Goal: Transaction & Acquisition: Purchase product/service

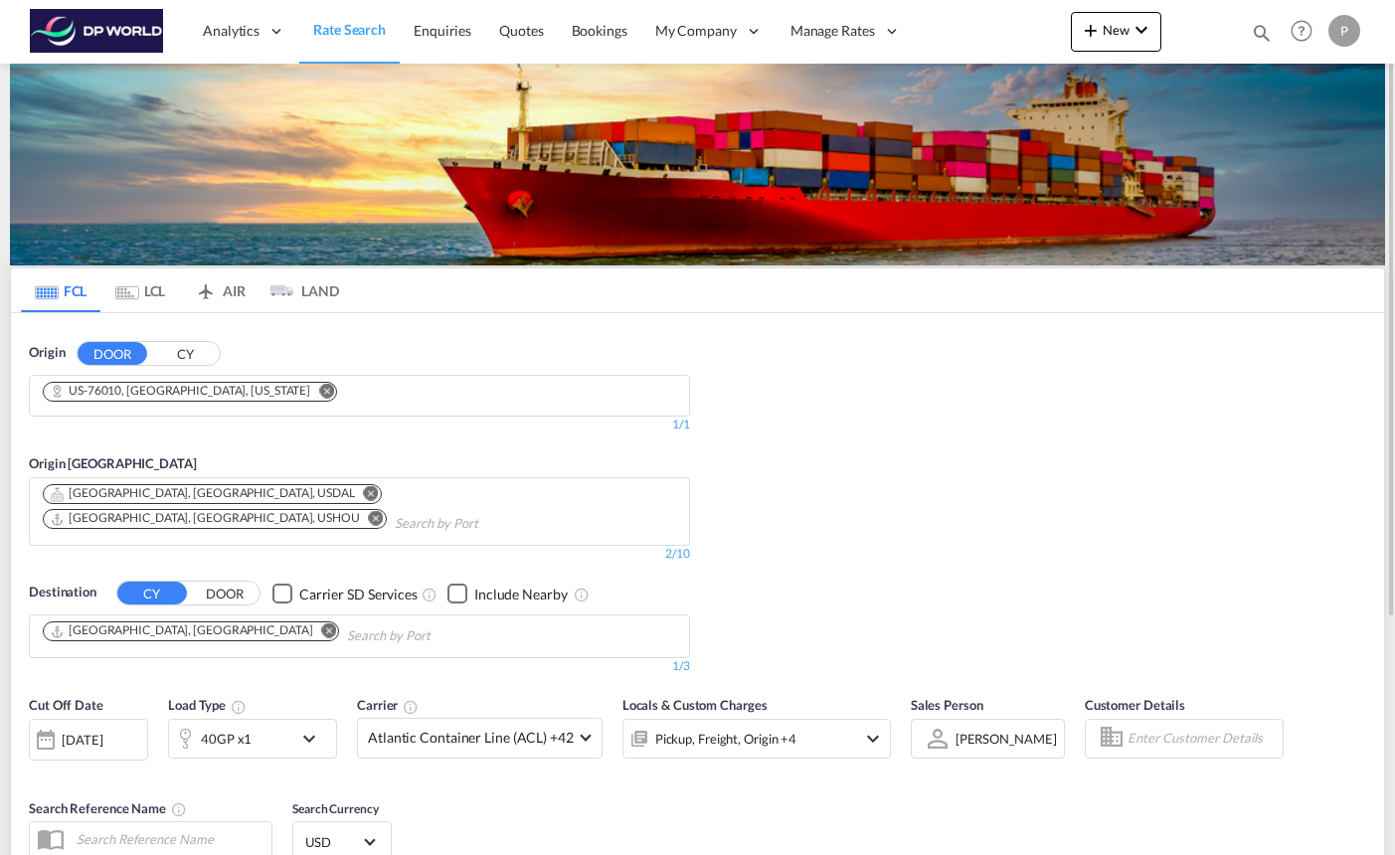
click at [319, 395] on md-icon "Remove" at bounding box center [326, 390] width 15 height 15
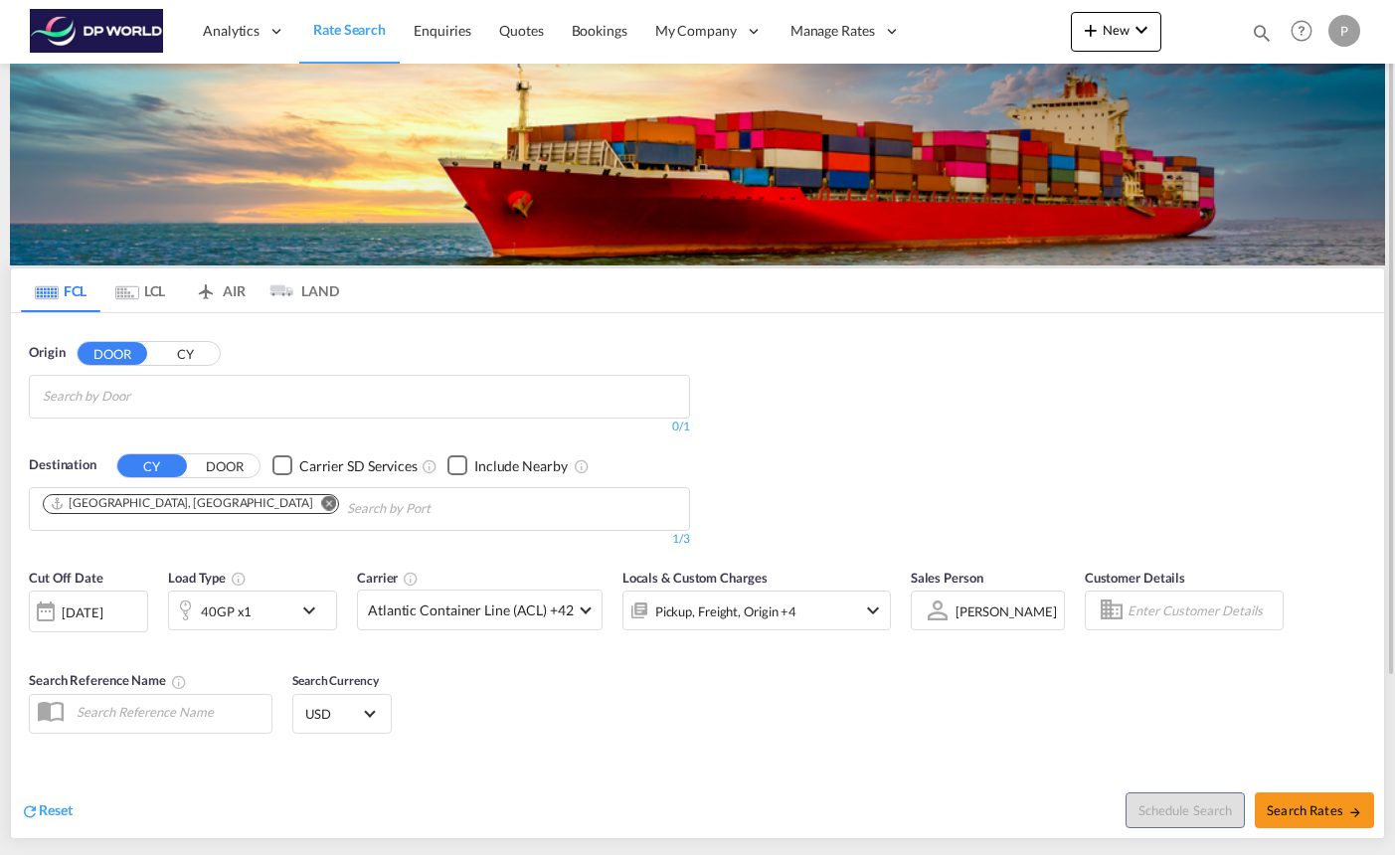
click at [227, 395] on input "Chips input." at bounding box center [137, 397] width 189 height 32
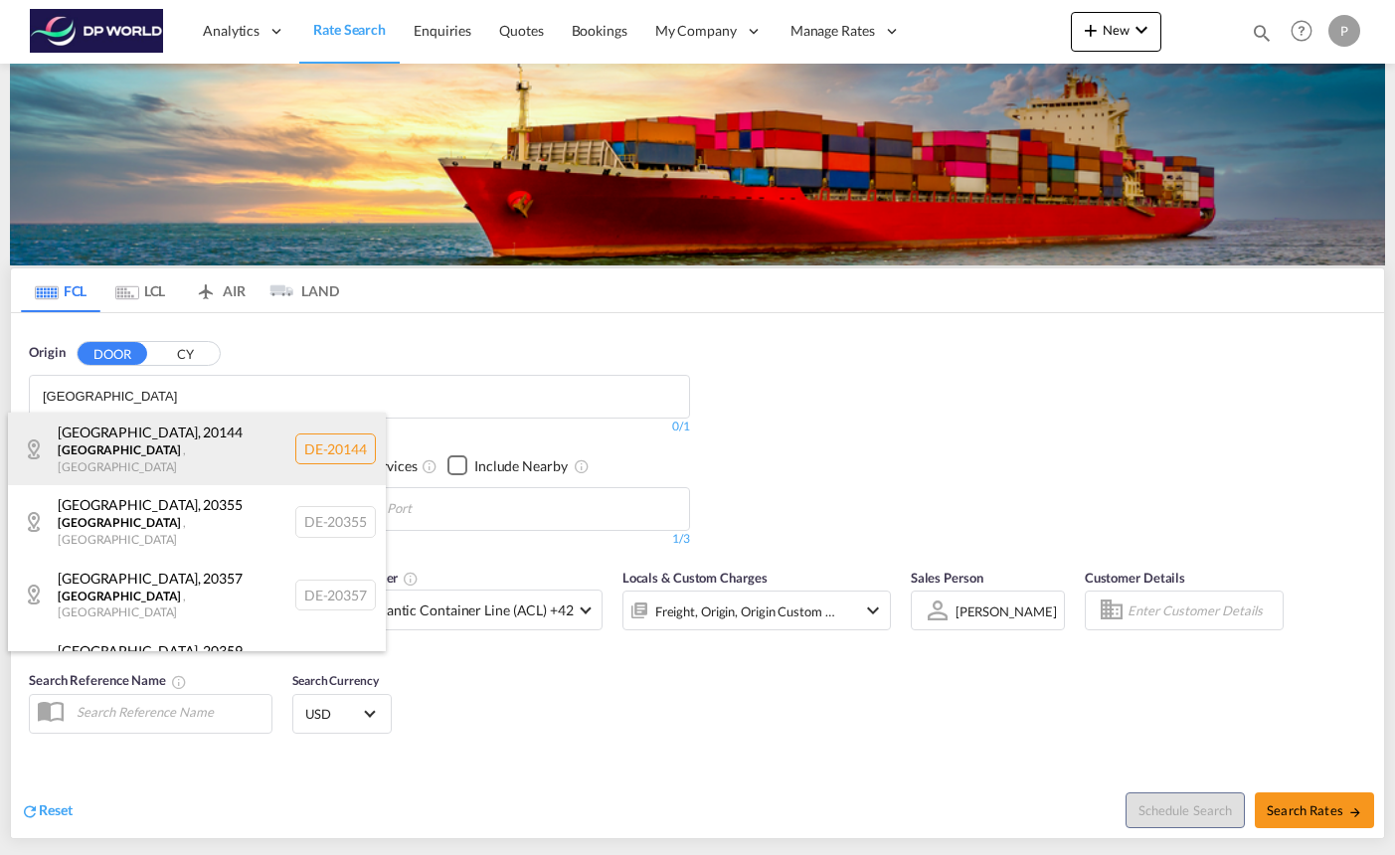
type input "[GEOGRAPHIC_DATA]"
click at [224, 447] on div "[GEOGRAPHIC_DATA] , [GEOGRAPHIC_DATA] , [GEOGRAPHIC_DATA] DE-20144" at bounding box center [197, 449] width 378 height 73
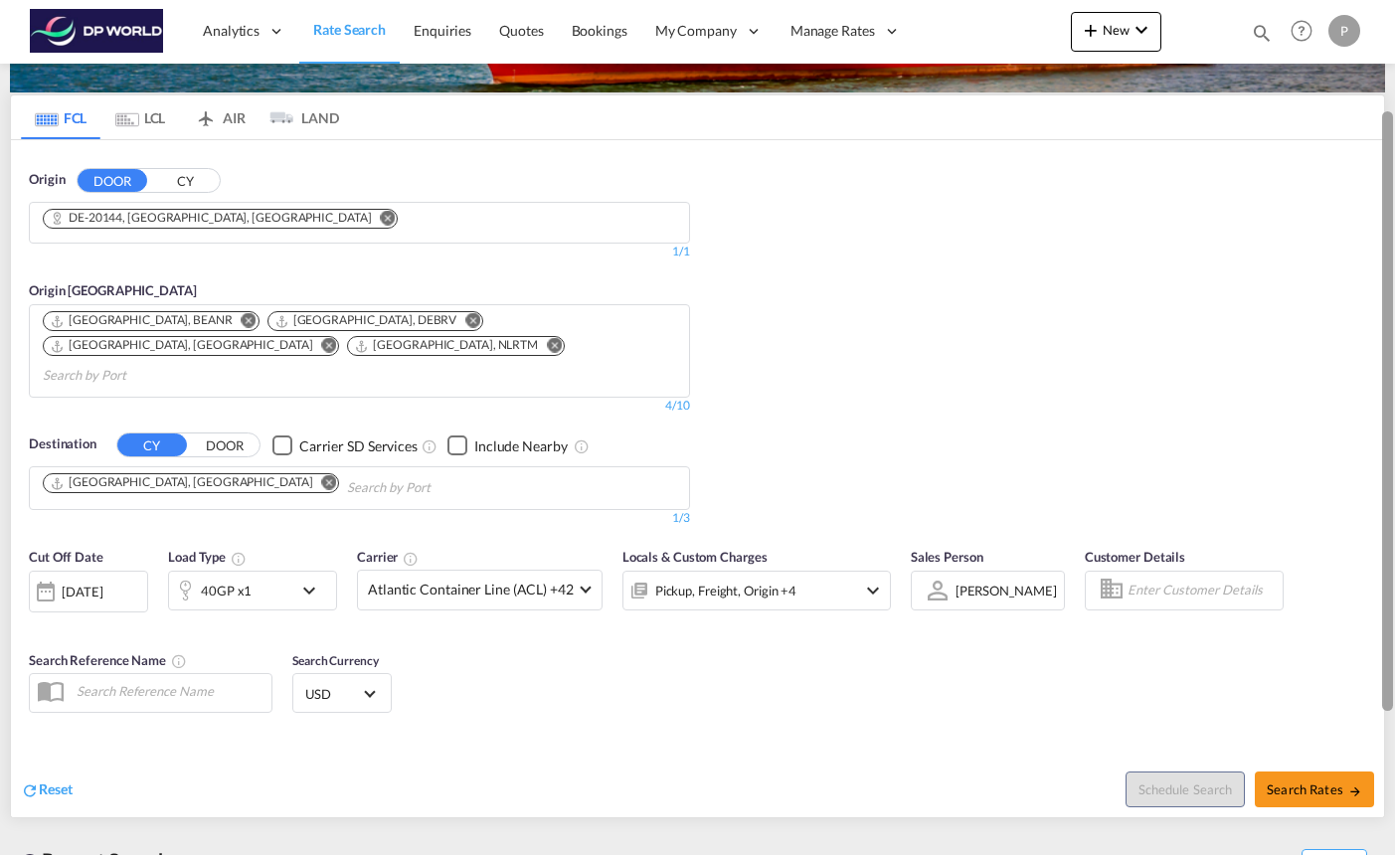
scroll to position [165, 0]
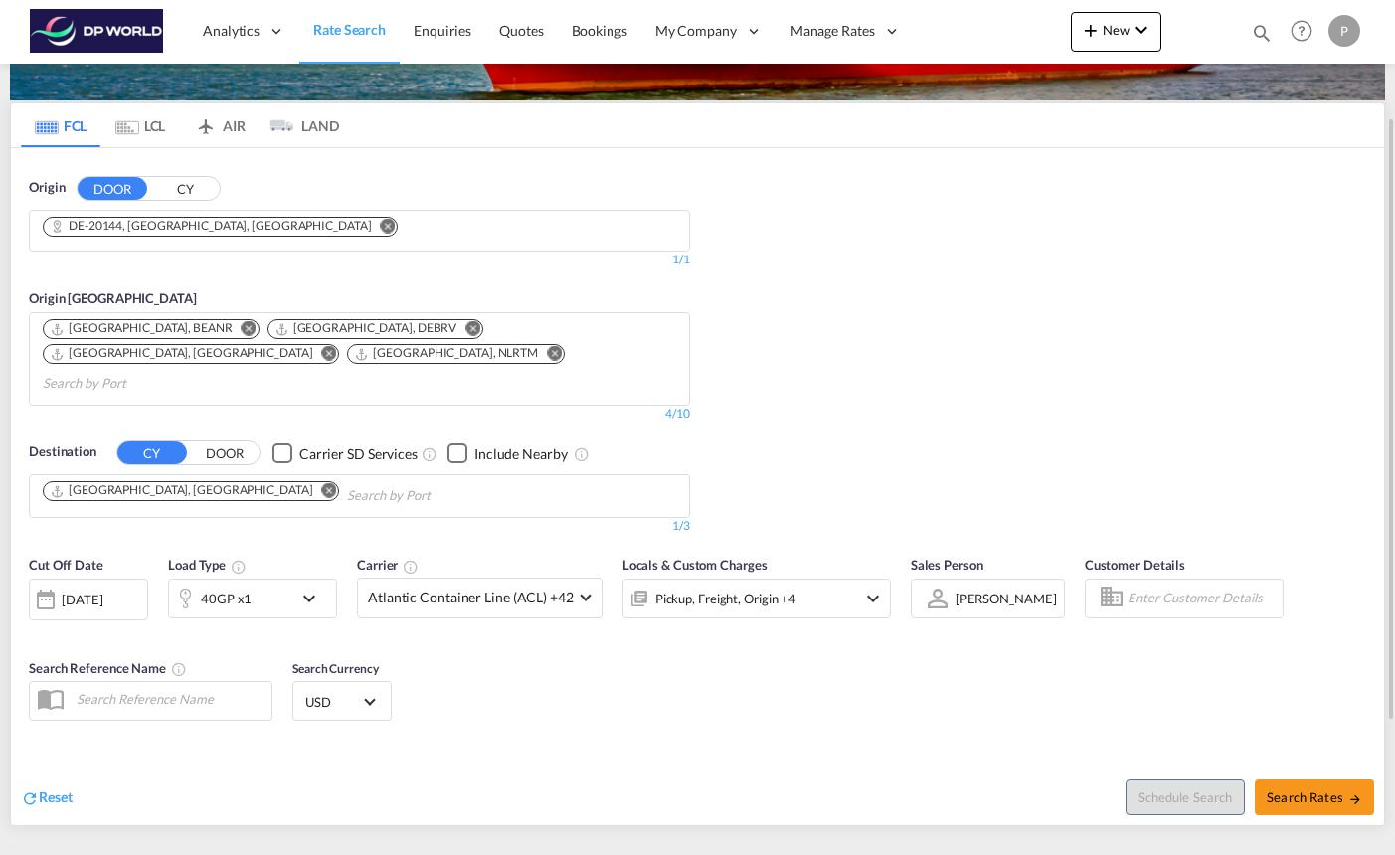
click at [1318, 792] on div "Schedule Search Search Rates" at bounding box center [1044, 787] width 682 height 77
click at [1320, 790] on span "Search Rates" at bounding box center [1314, 798] width 95 height 16
type input "20144 to AEJEA / [DATE]"
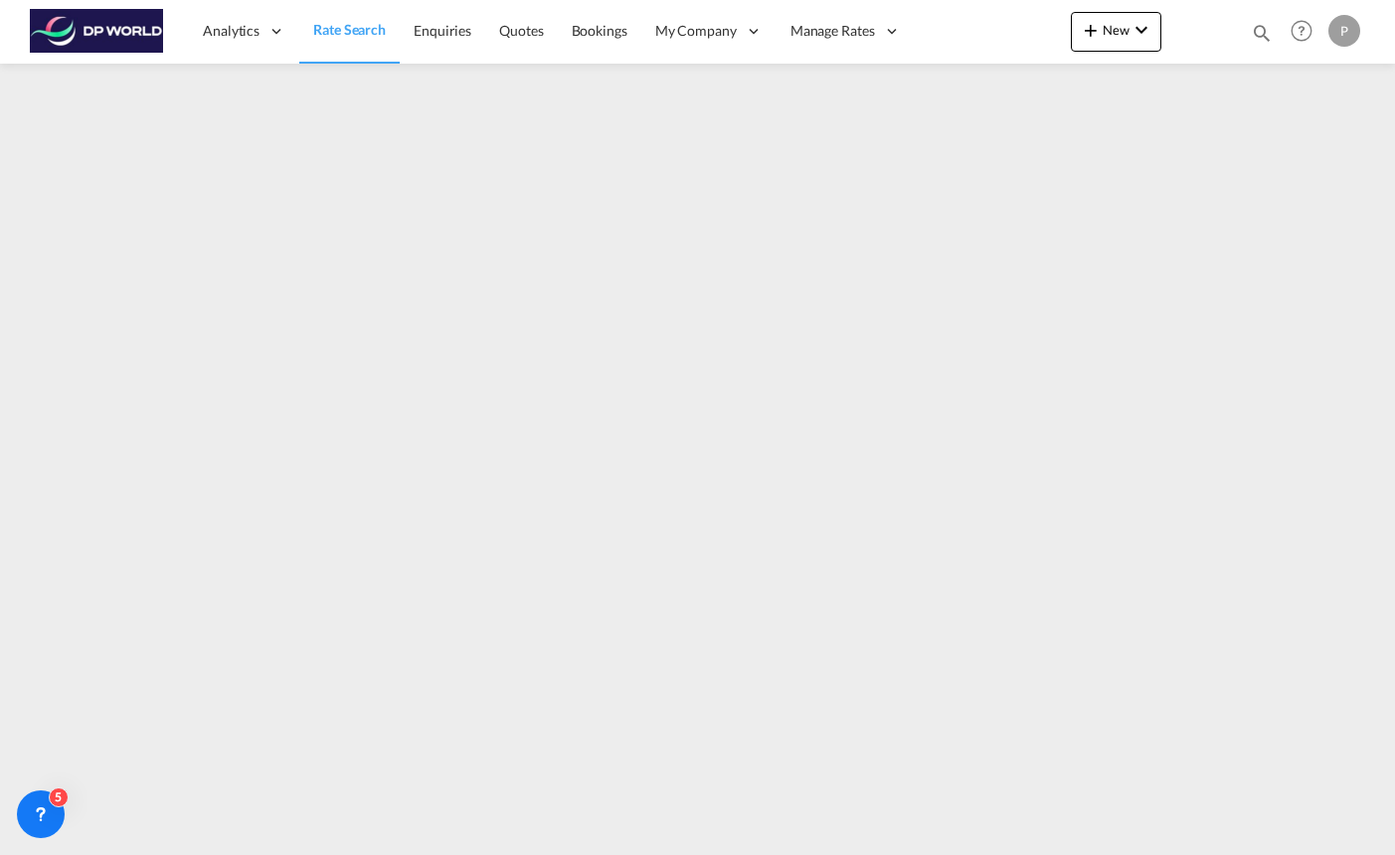
click at [349, 23] on span "Rate Search" at bounding box center [349, 29] width 73 height 17
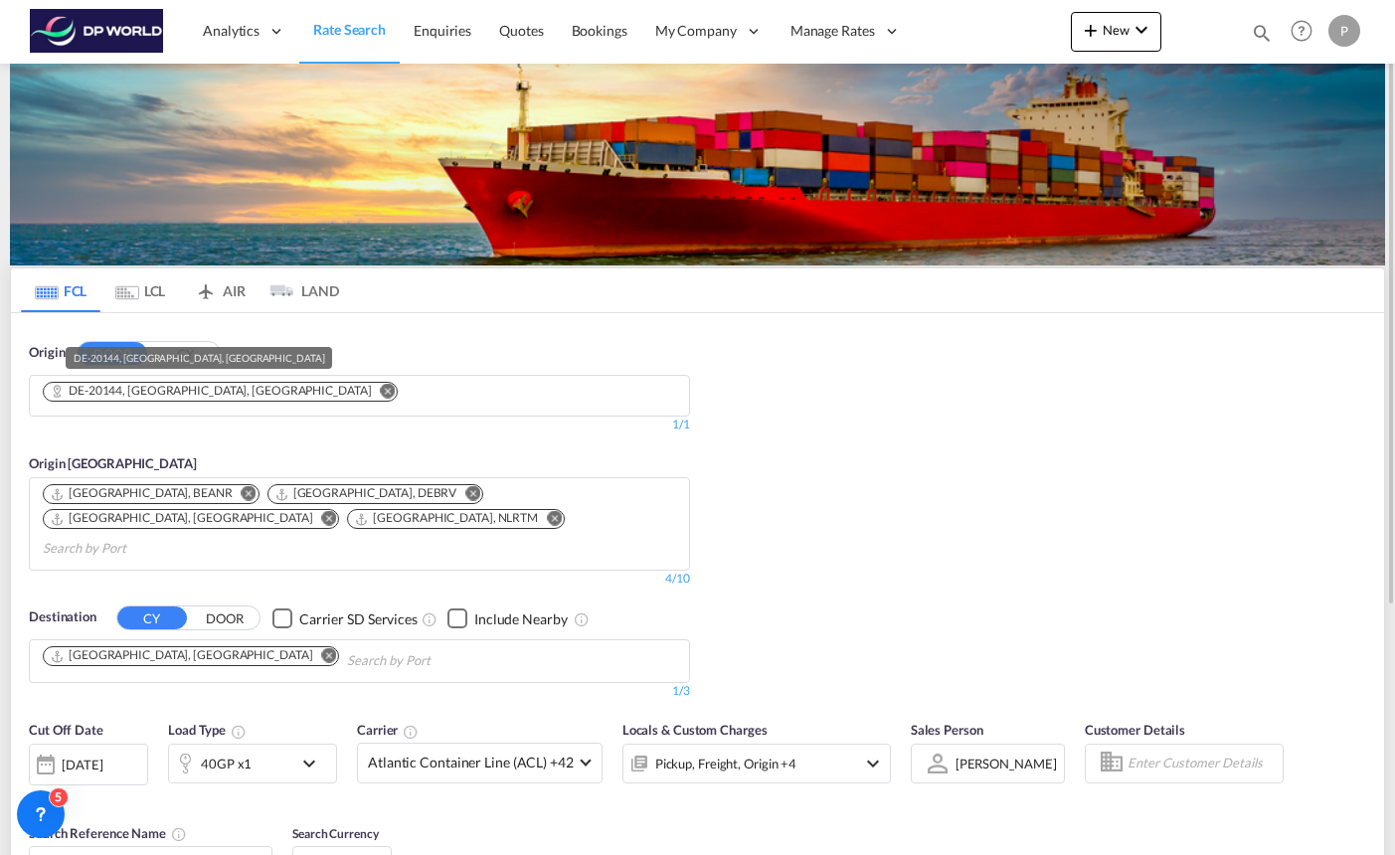
click at [153, 392] on div "DE-20144, [GEOGRAPHIC_DATA], [GEOGRAPHIC_DATA]" at bounding box center [210, 391] width 321 height 17
click at [381, 393] on md-icon "Remove" at bounding box center [388, 390] width 15 height 15
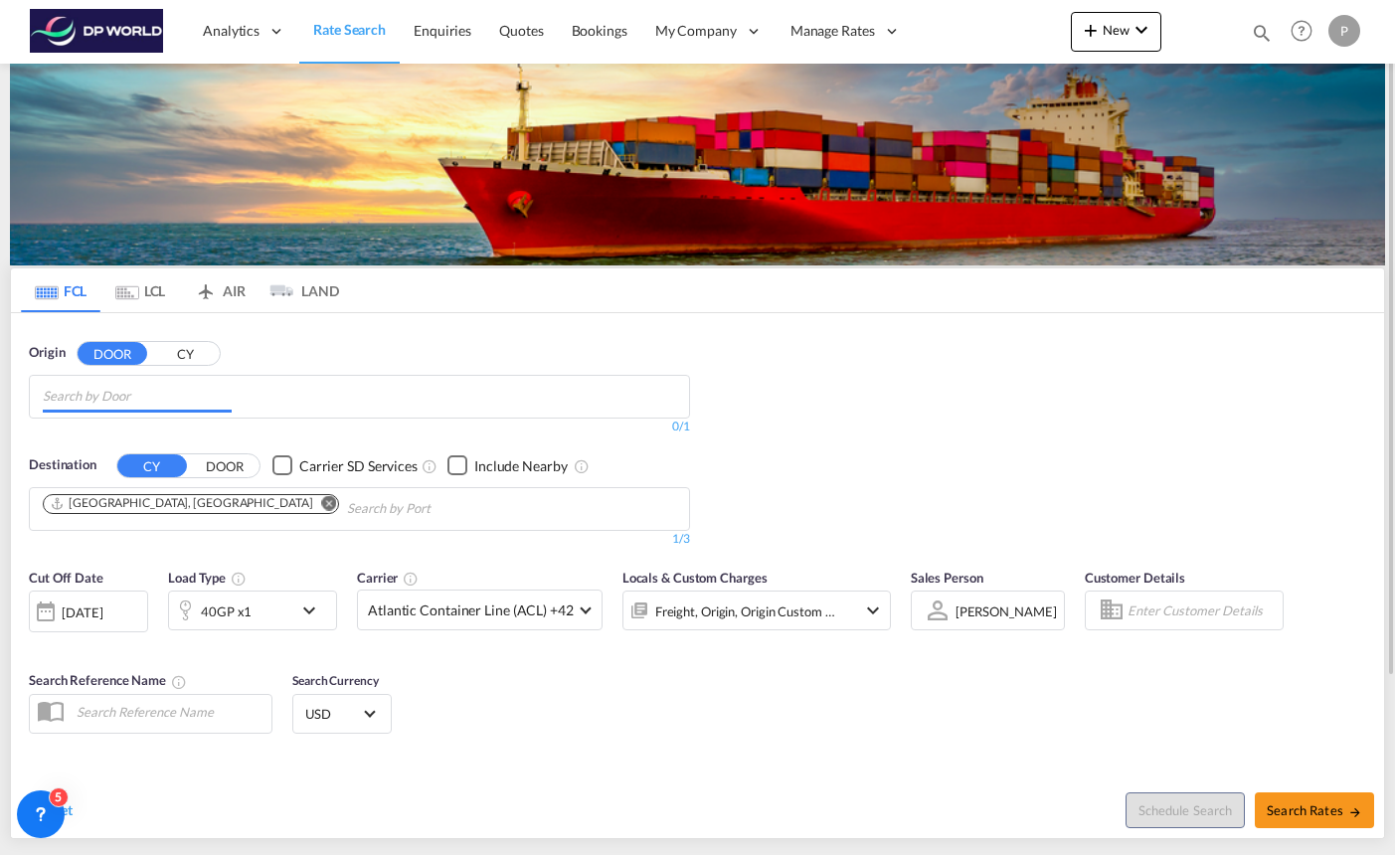
click at [155, 398] on input "Chips input." at bounding box center [137, 397] width 189 height 32
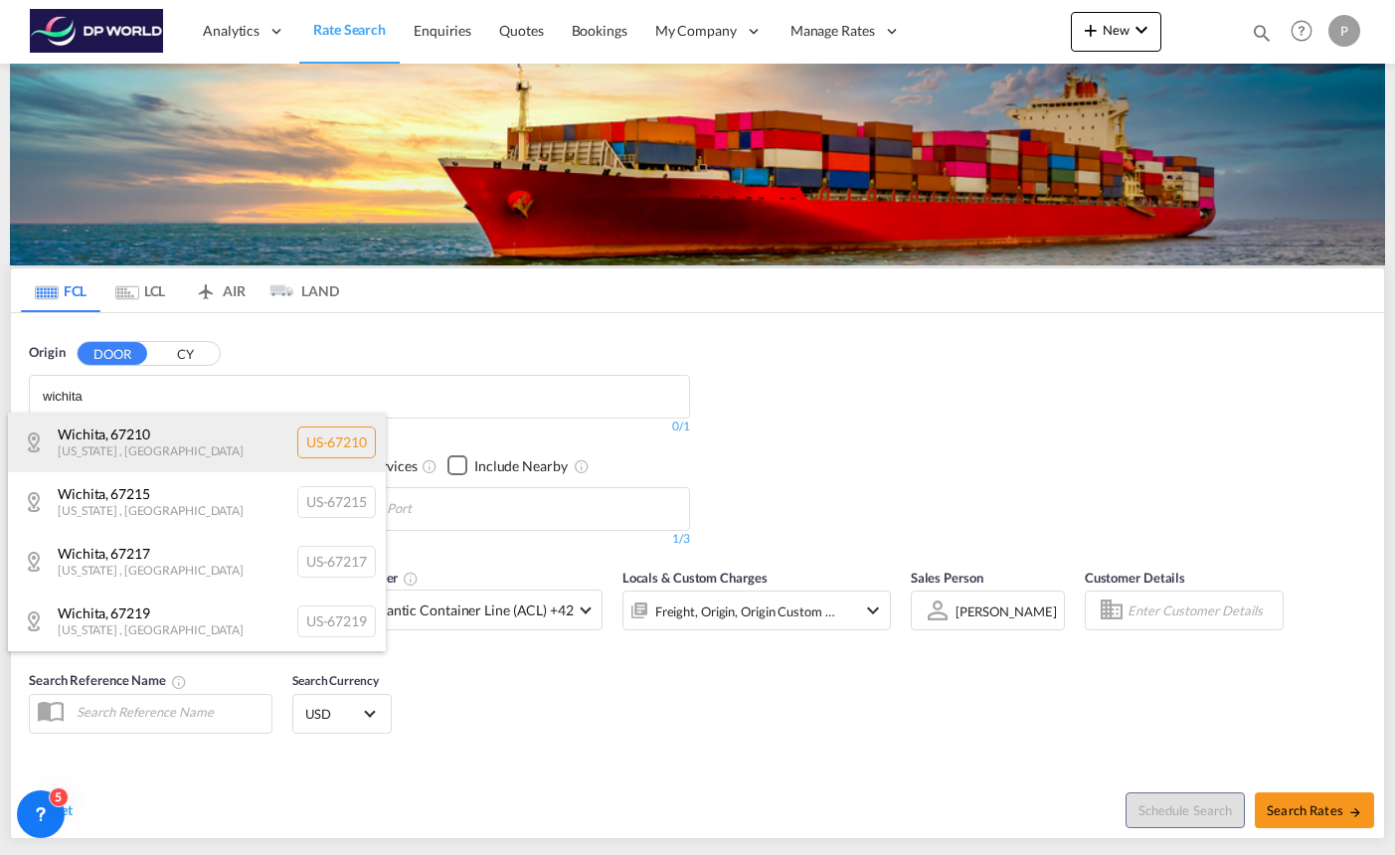
type input "wichita"
click at [156, 435] on div "[GEOGRAPHIC_DATA] , 67210 [US_STATE] , [GEOGRAPHIC_DATA] [GEOGRAPHIC_DATA]-67210" at bounding box center [197, 443] width 378 height 60
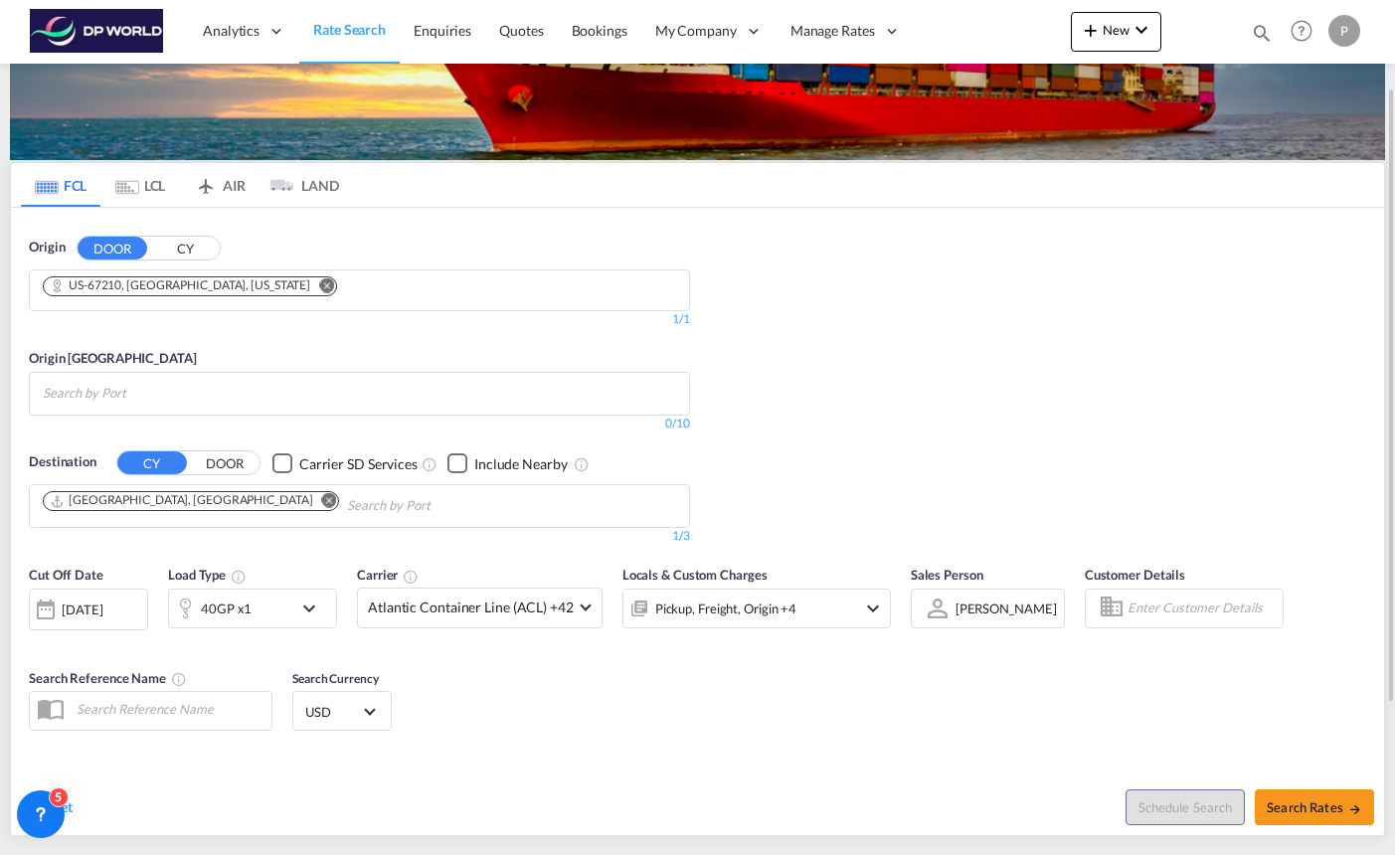
scroll to position [111, 0]
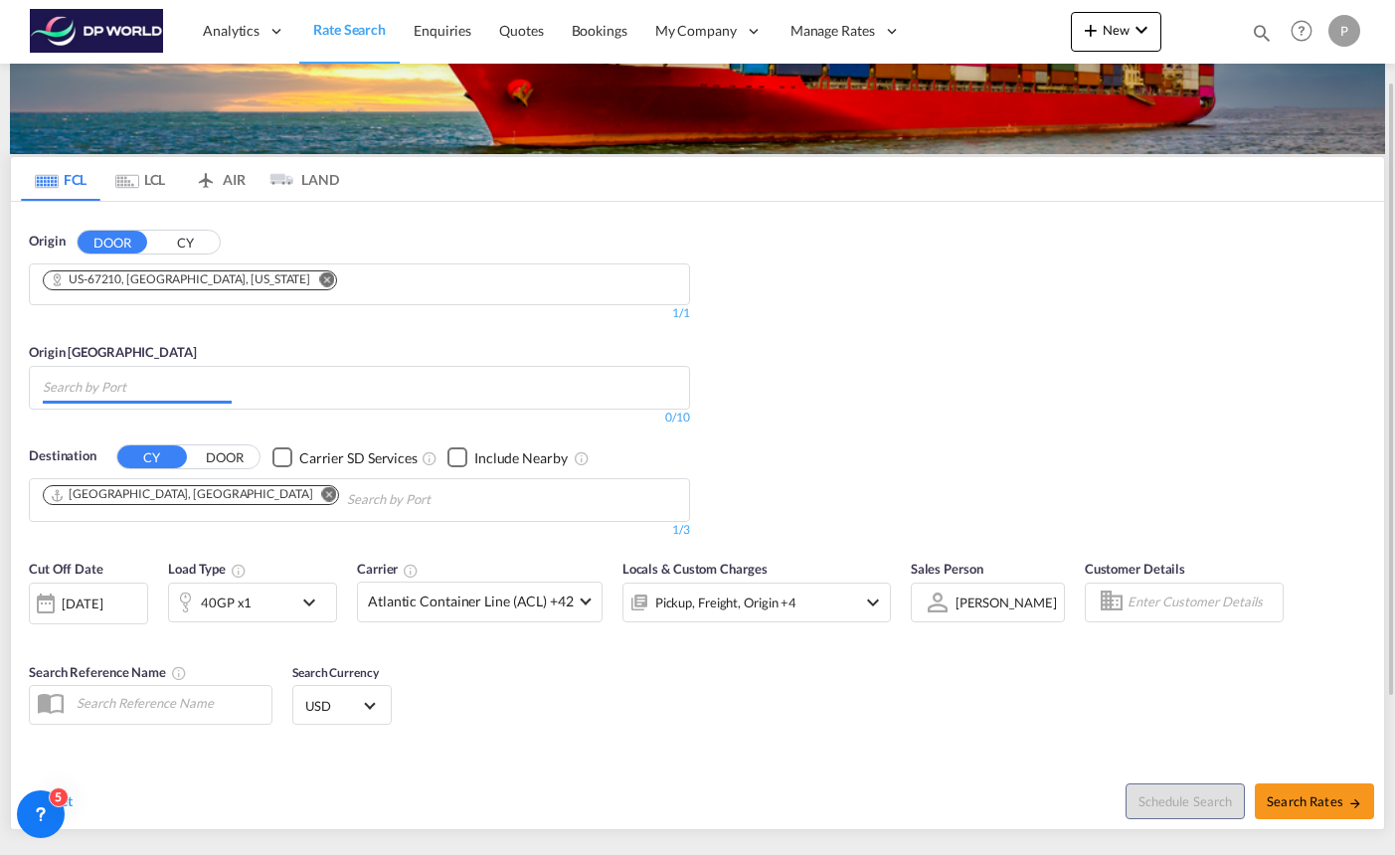
click at [387, 381] on md-chips at bounding box center [359, 388] width 659 height 42
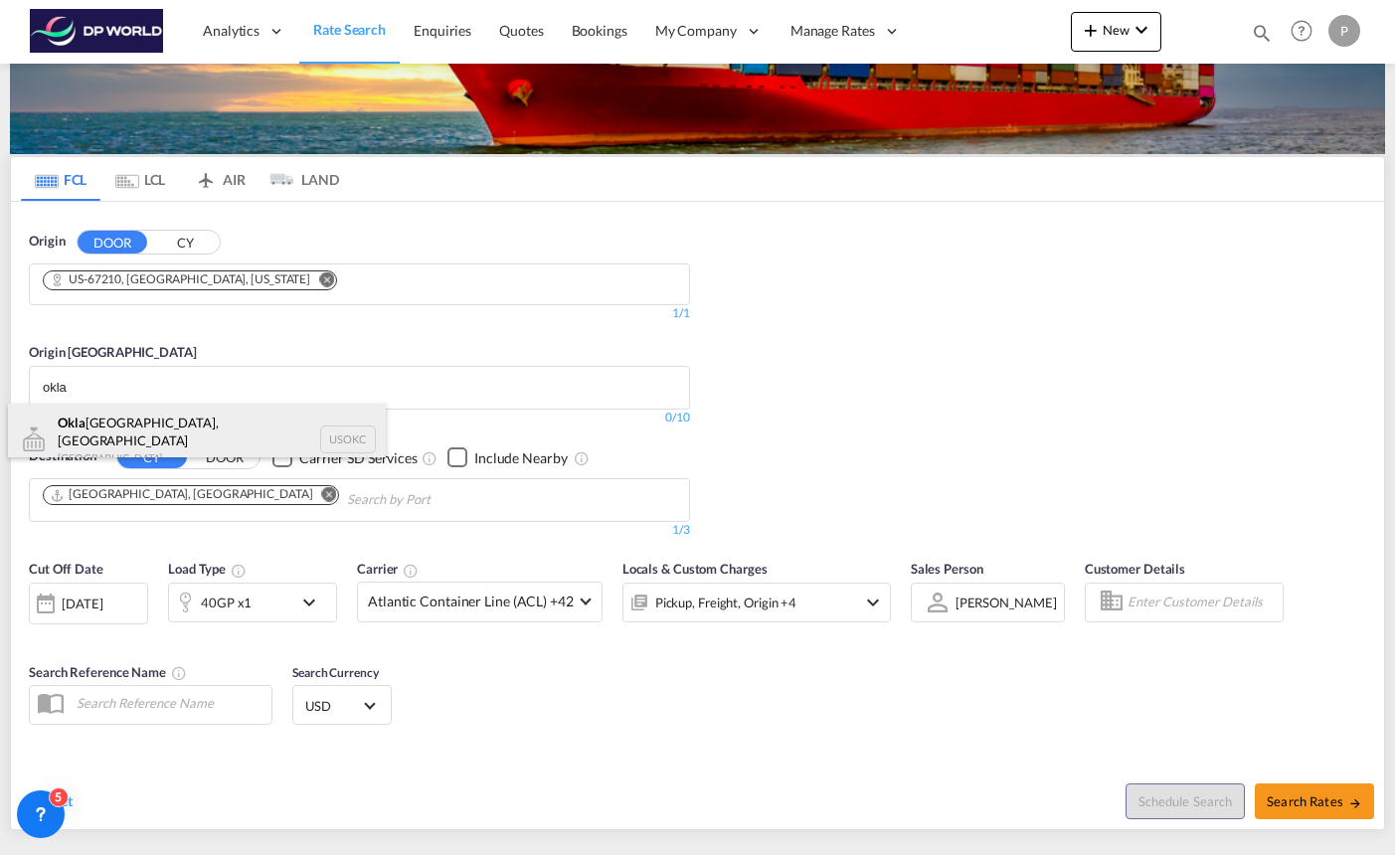
type input "okla"
click at [201, 426] on div "Okla [GEOGRAPHIC_DATA], [GEOGRAPHIC_DATA] [GEOGRAPHIC_DATA] USOKC" at bounding box center [197, 440] width 378 height 72
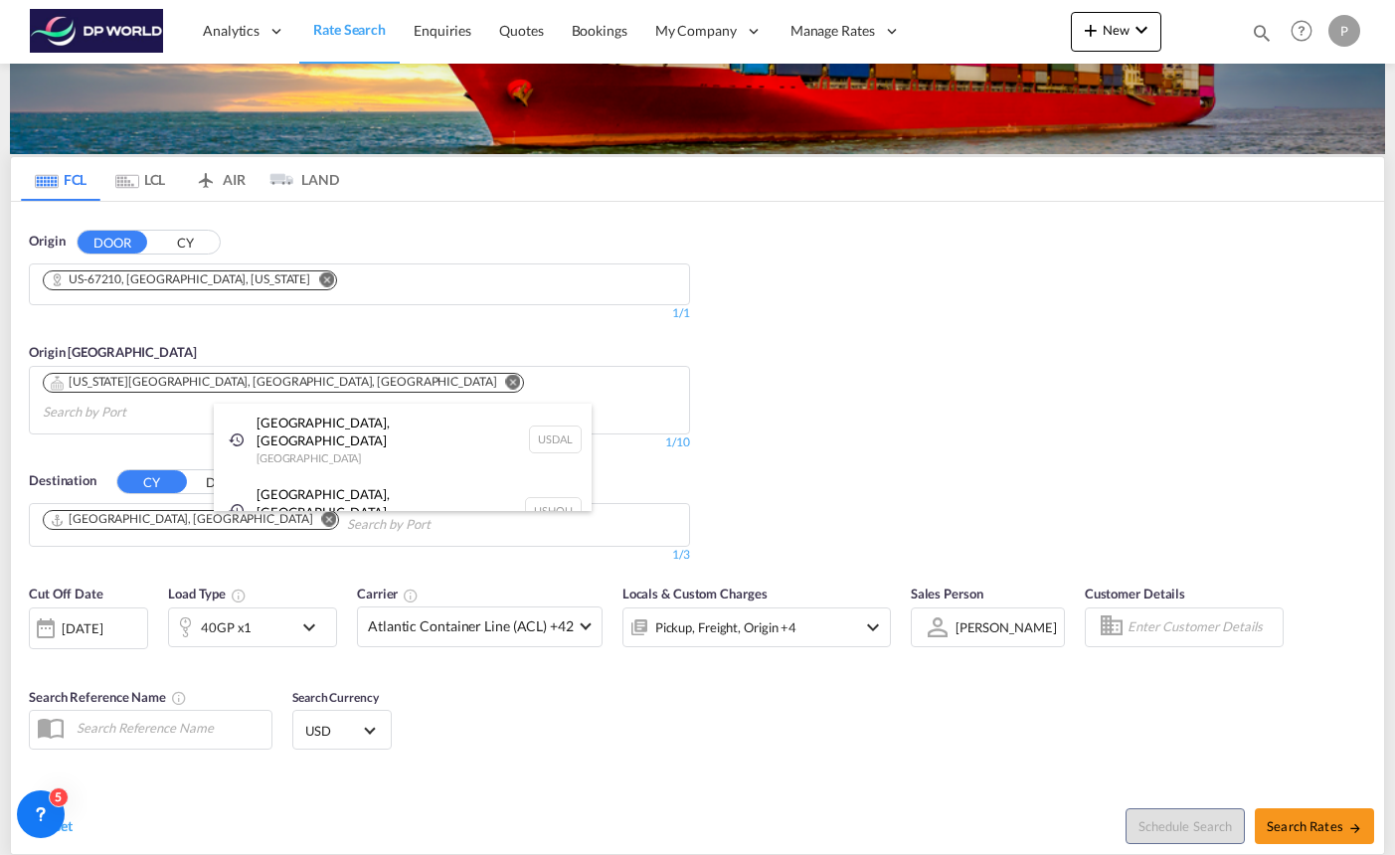
type input "u"
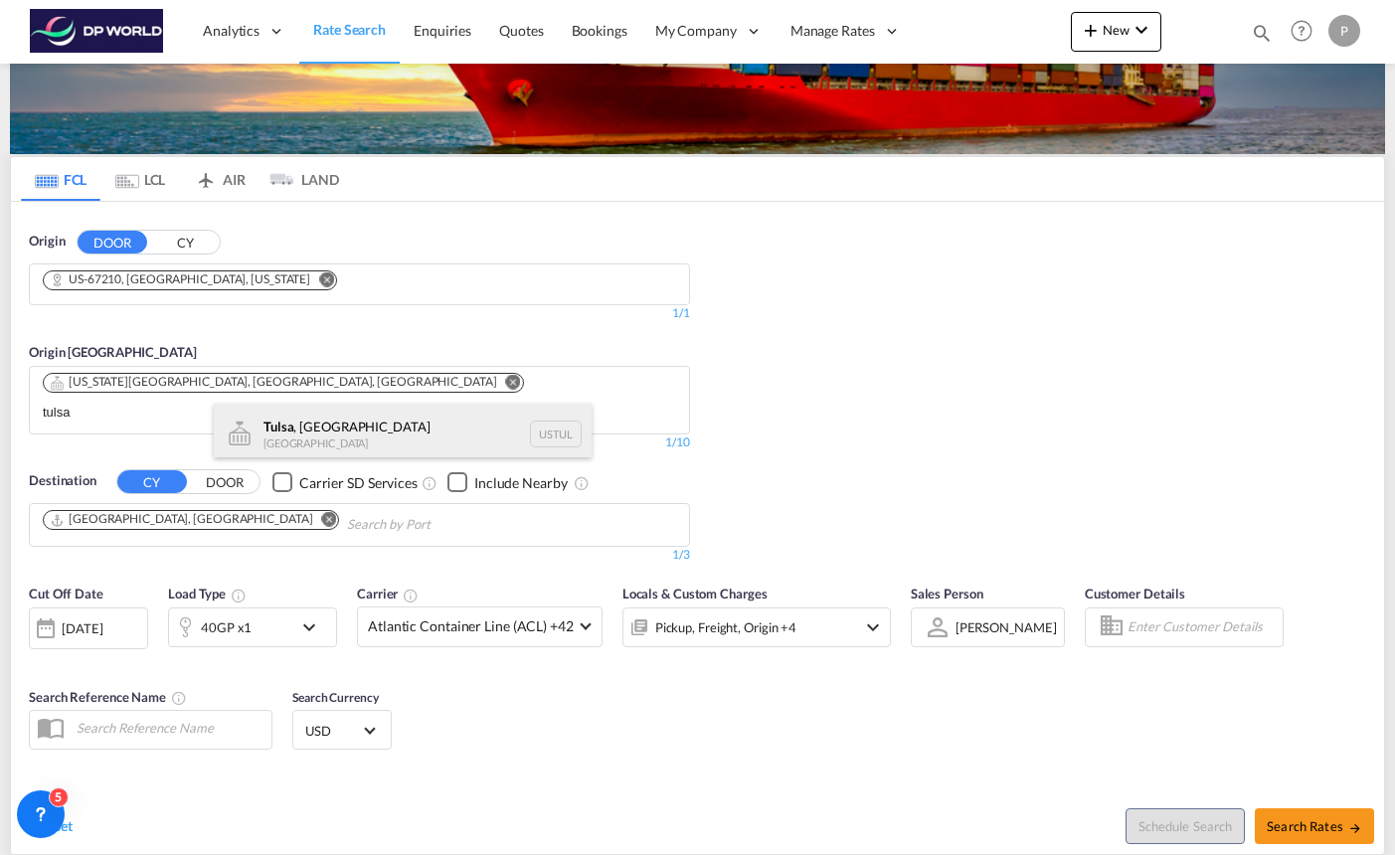
type input "tulsa"
click at [299, 428] on div "[GEOGRAPHIC_DATA] , [GEOGRAPHIC_DATA] [GEOGRAPHIC_DATA] [GEOGRAPHIC_DATA]" at bounding box center [403, 434] width 378 height 60
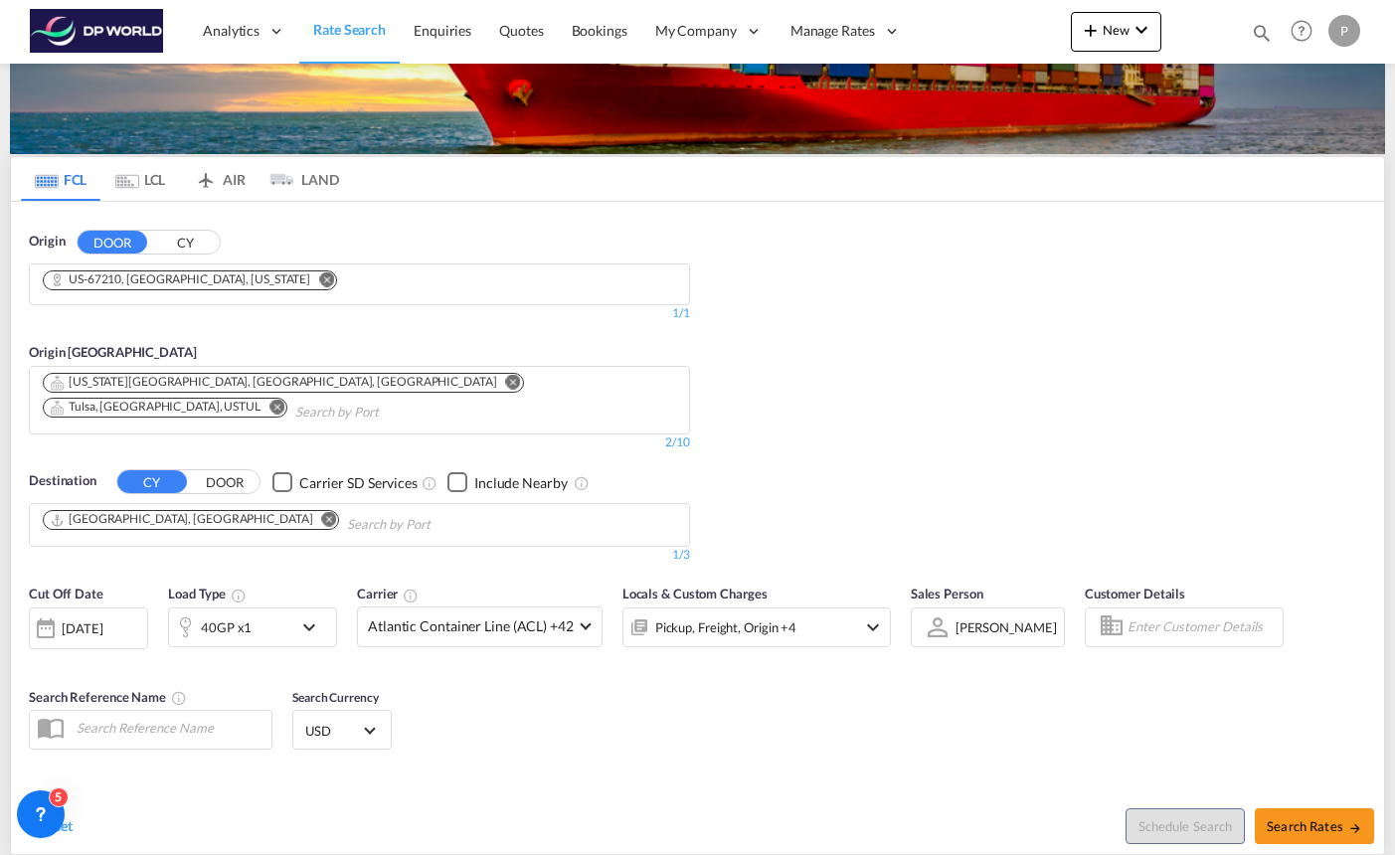
click at [462, 387] on body "Analytics Reports Dashboard Rate Search Enquiries Quotes Bookings" at bounding box center [697, 427] width 1395 height 855
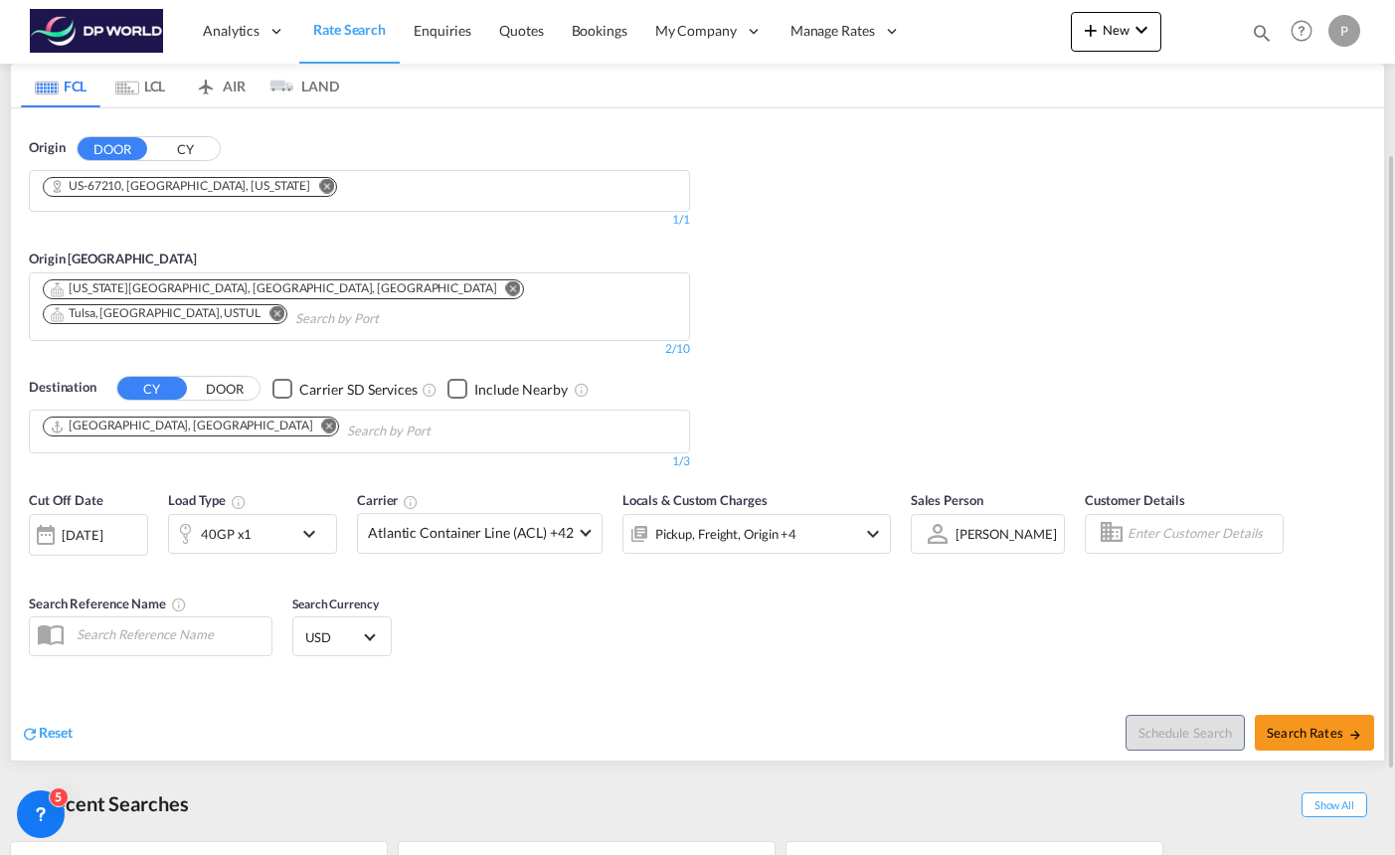
scroll to position [208, 0]
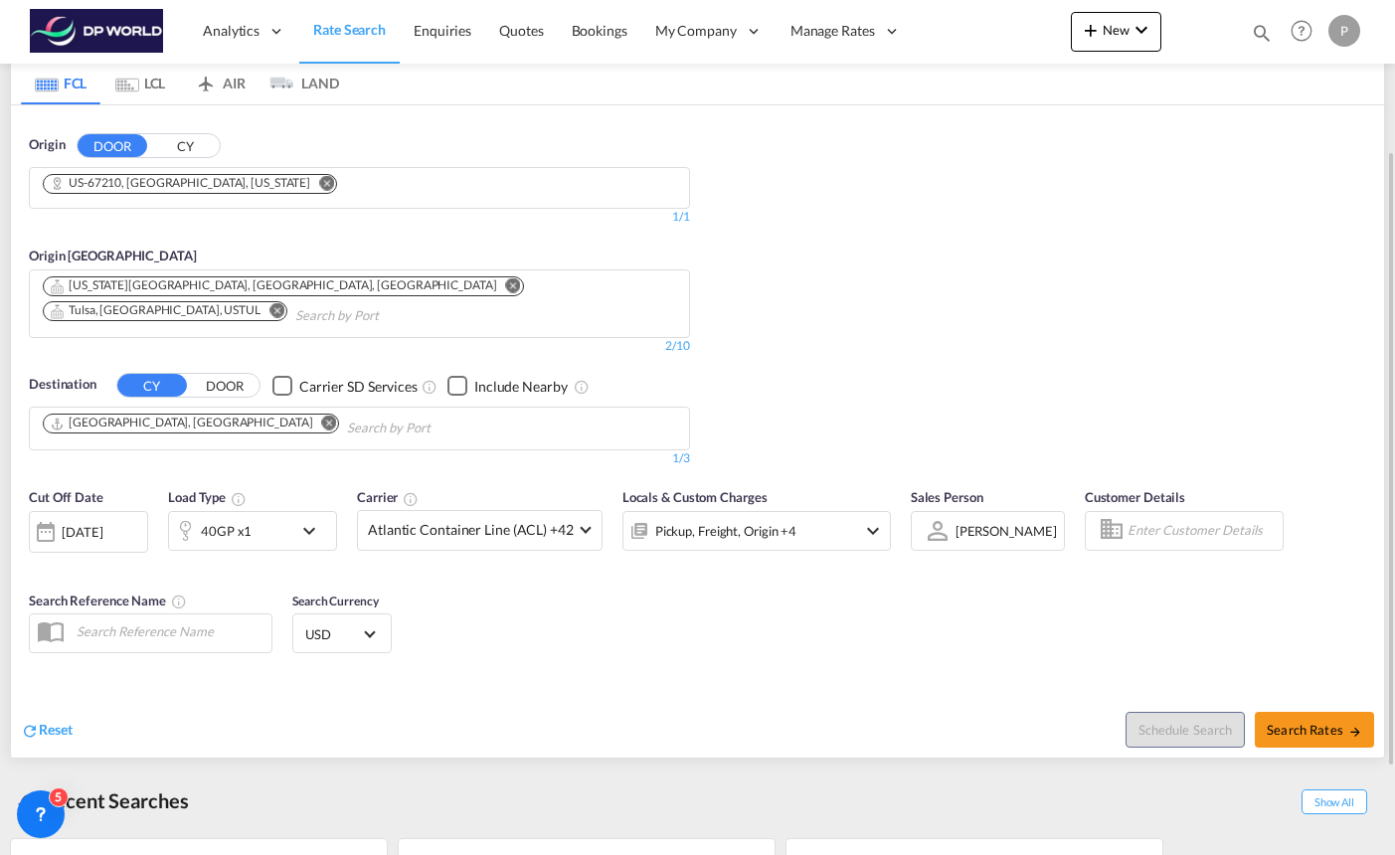
click at [322, 416] on md-icon "Remove" at bounding box center [329, 423] width 15 height 15
click at [185, 413] on input "Chips input." at bounding box center [137, 429] width 189 height 32
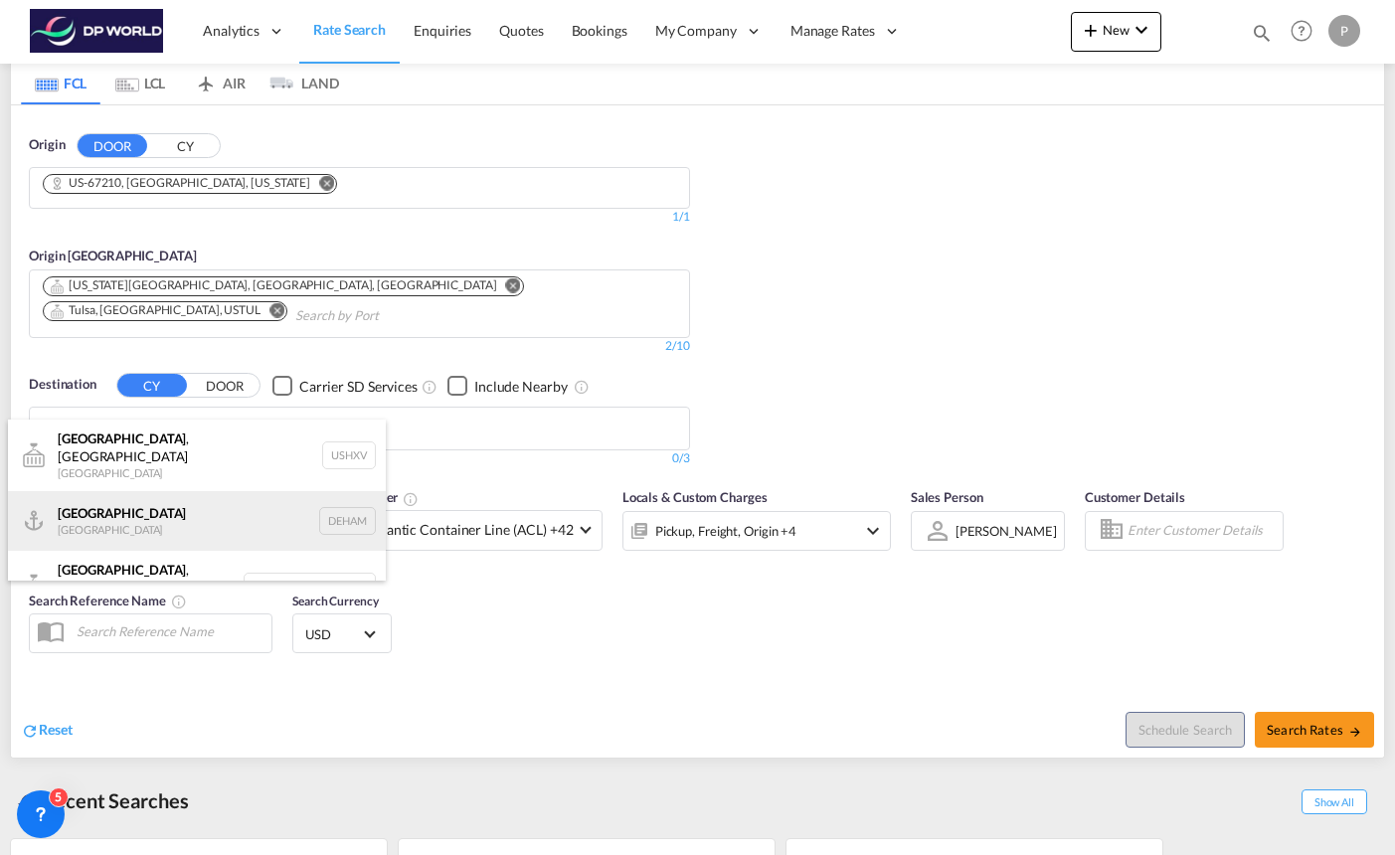
type input "[GEOGRAPHIC_DATA]"
click at [183, 515] on div "Hamburg [GEOGRAPHIC_DATA] [GEOGRAPHIC_DATA]" at bounding box center [197, 521] width 378 height 60
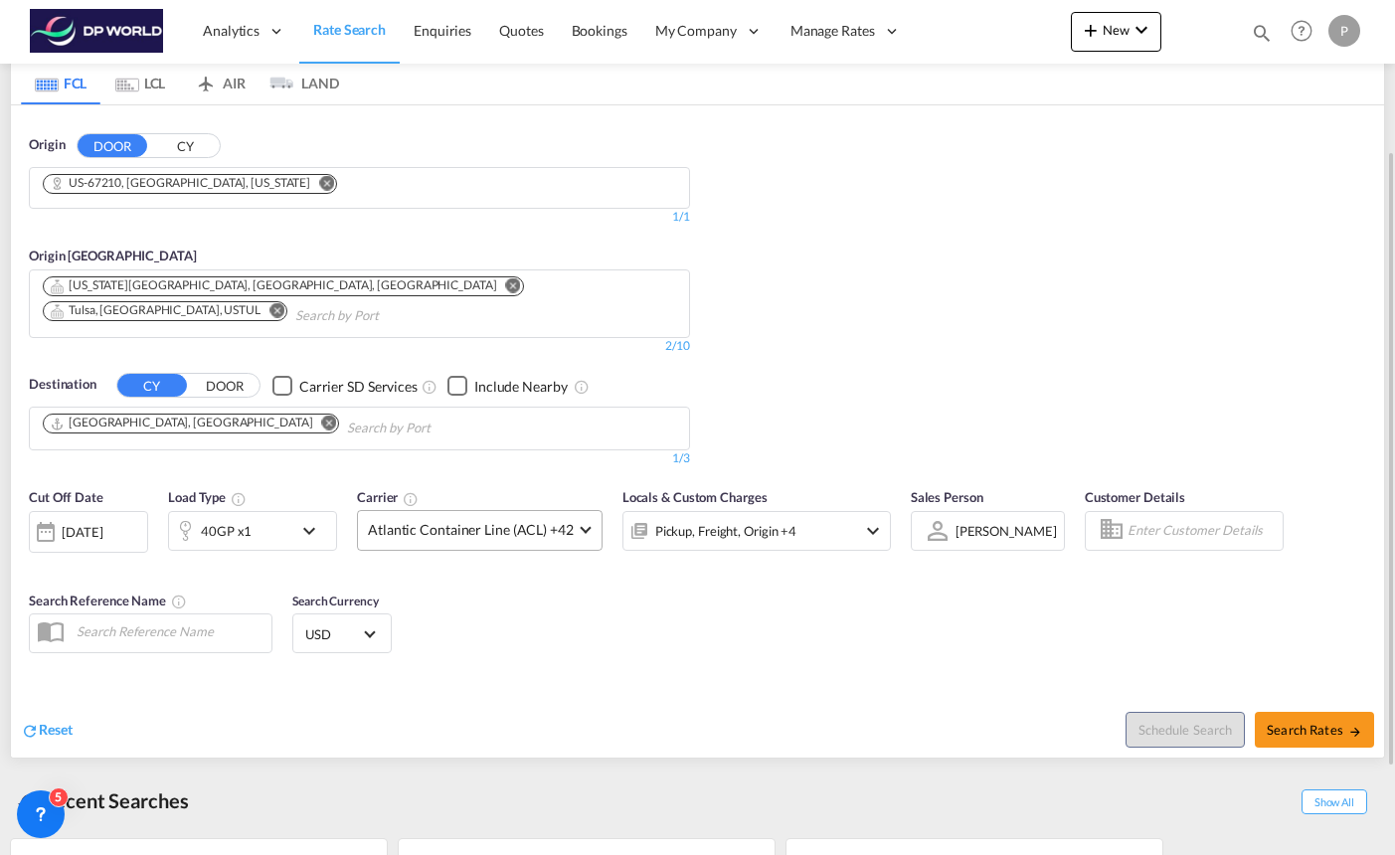
click at [577, 515] on md-select-value "Atlantic Container Line (ACL) +42" at bounding box center [480, 530] width 244 height 39
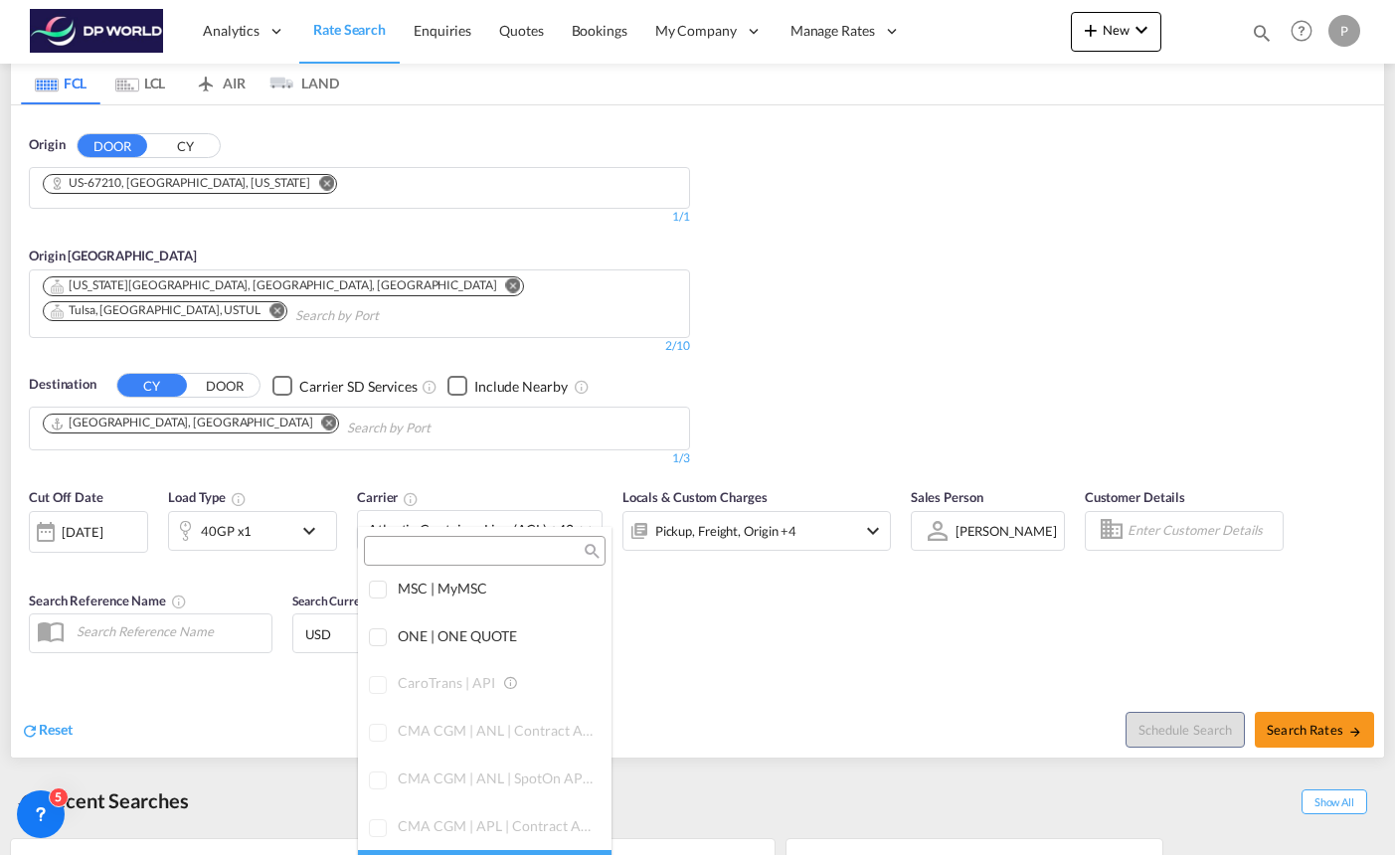
scroll to position [0, 0]
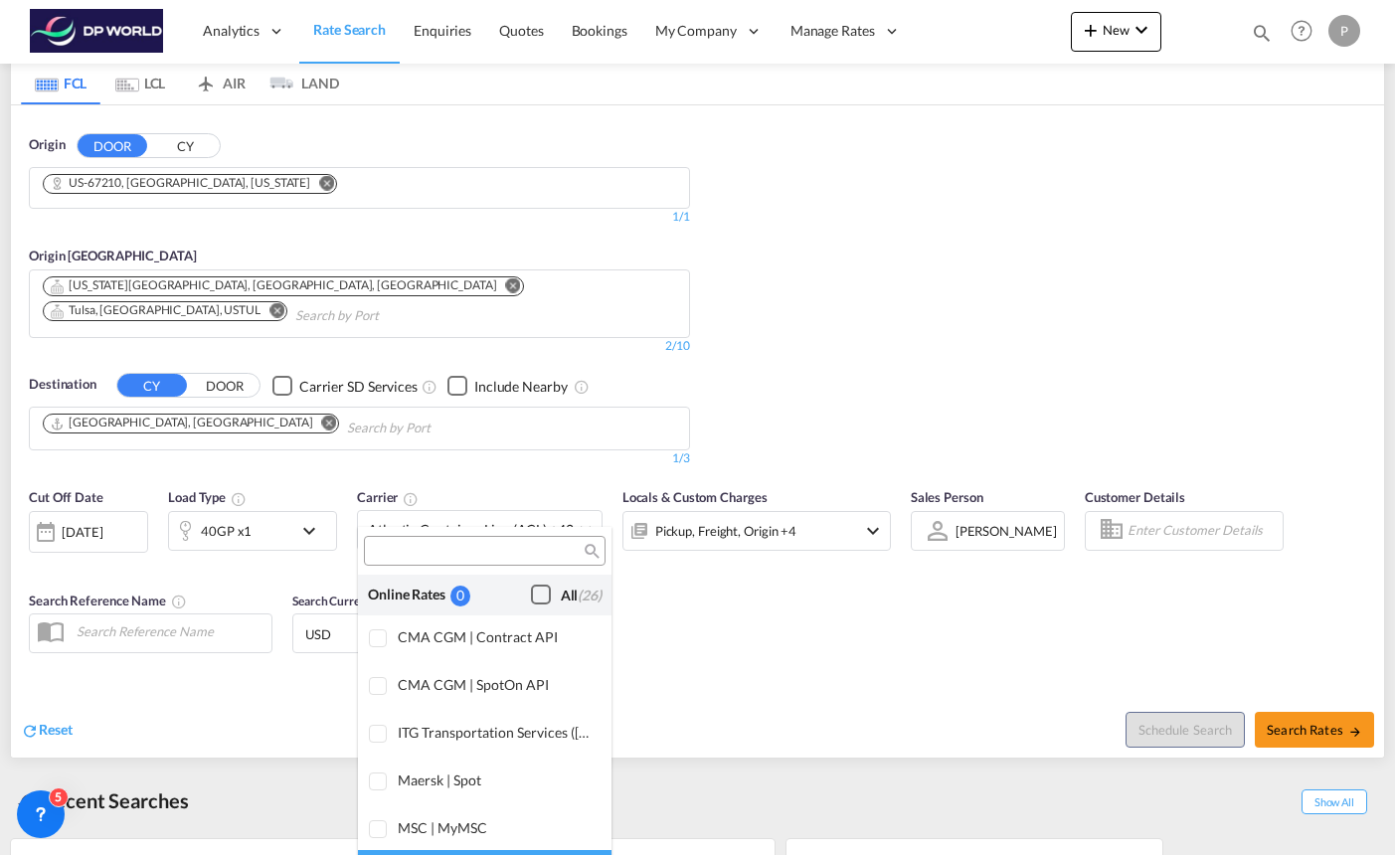
click at [539, 596] on div "Checkbox No Ink" at bounding box center [541, 595] width 20 height 20
click at [731, 588] on md-backdrop at bounding box center [697, 427] width 1395 height 855
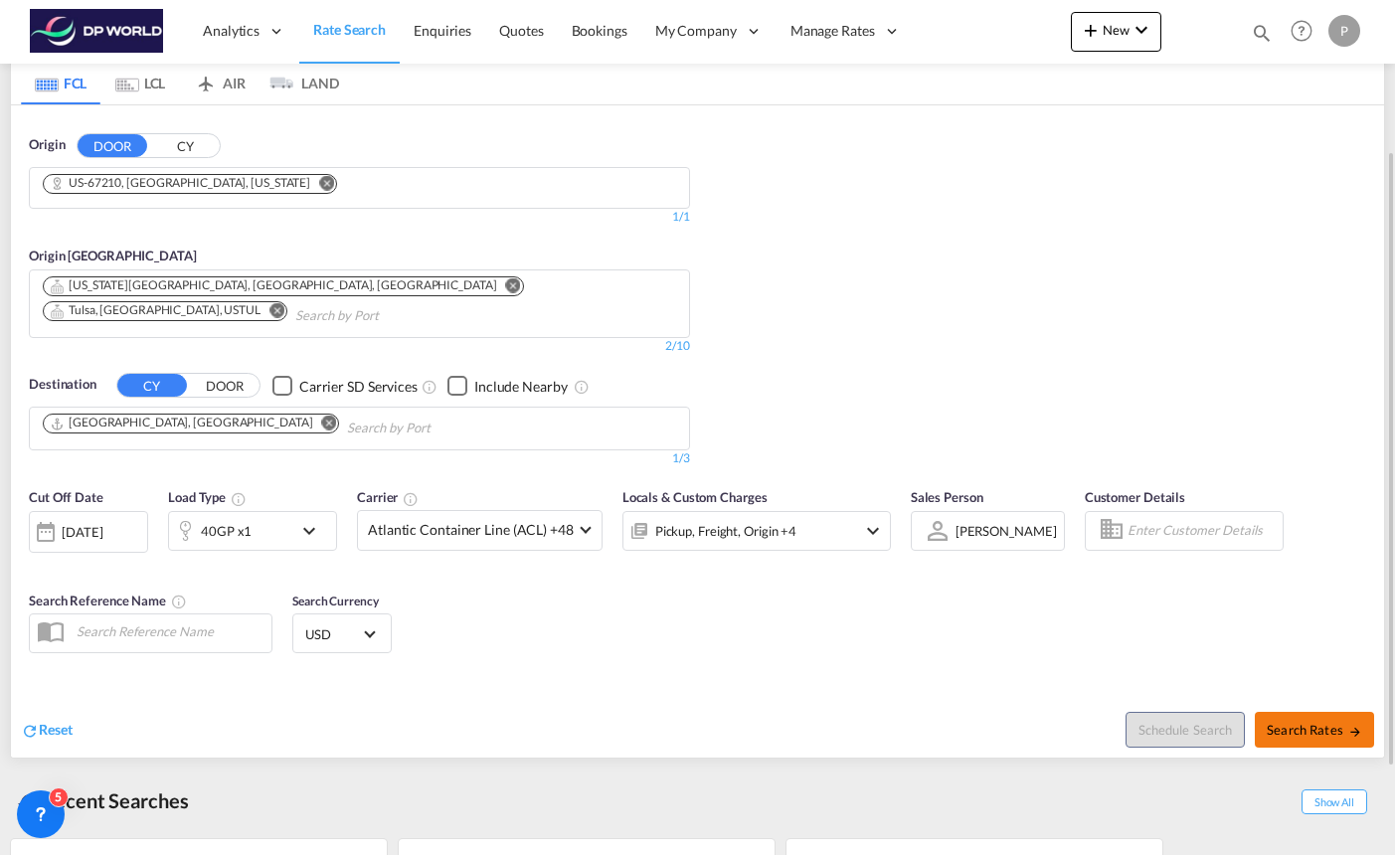
click at [1298, 722] on span "Search Rates" at bounding box center [1314, 730] width 95 height 16
type input "67210 to DEHAM / [DATE]"
